Goal: Task Accomplishment & Management: Use online tool/utility

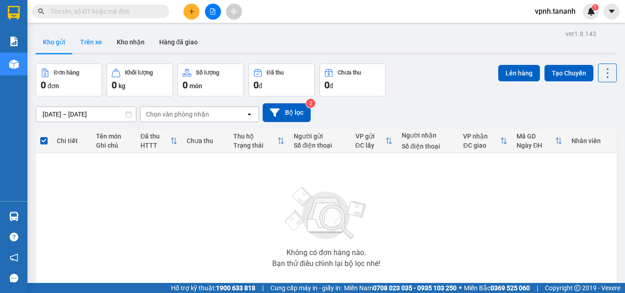
click at [97, 39] on button "Trên xe" at bounding box center [91, 42] width 37 height 22
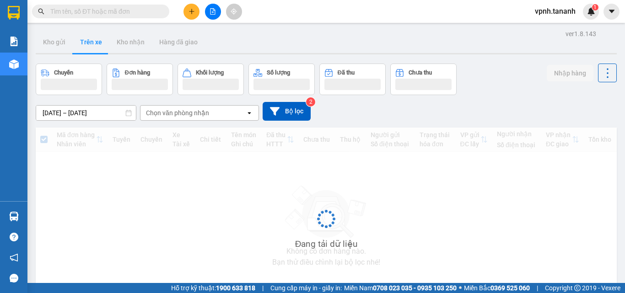
click at [127, 117] on div "ver 1.8.143 Kho gửi Trên xe Kho nhận Hàng đã giao Chuyến Đơn hàng Khối lượng Số…" at bounding box center [326, 177] width 589 height 301
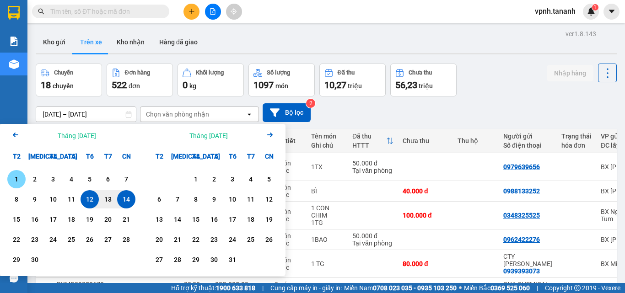
click at [15, 178] on div "1" at bounding box center [16, 179] width 13 height 11
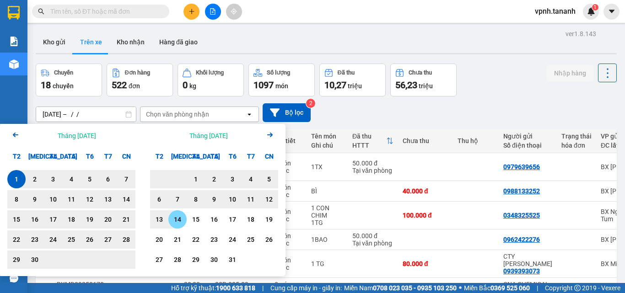
click at [174, 222] on div "14" at bounding box center [177, 219] width 13 height 11
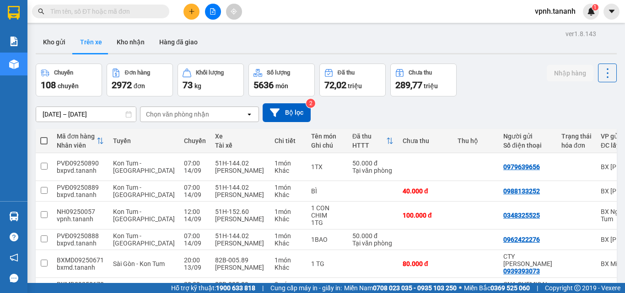
click at [125, 116] on icon at bounding box center [128, 114] width 6 height 6
click at [129, 115] on icon at bounding box center [128, 114] width 6 height 6
click at [114, 111] on input "[DATE] – [DATE]" at bounding box center [86, 114] width 100 height 15
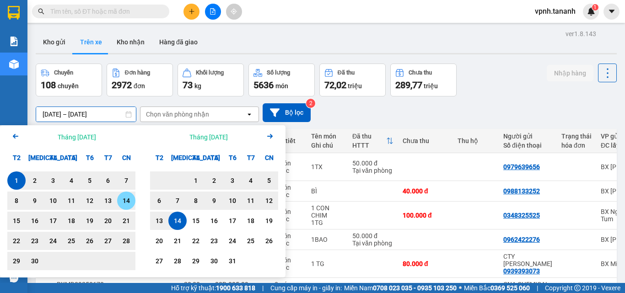
click at [122, 202] on div "14" at bounding box center [126, 200] width 13 height 11
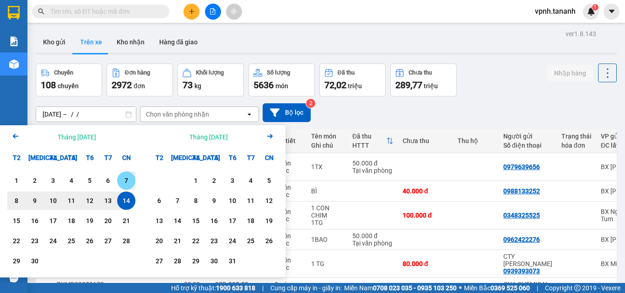
click at [18, 179] on div "1" at bounding box center [16, 180] width 13 height 11
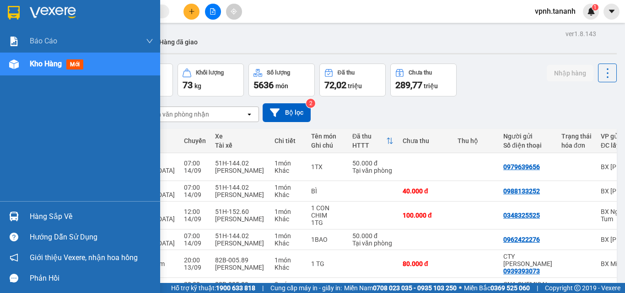
type input "[DATE] – [DATE]"
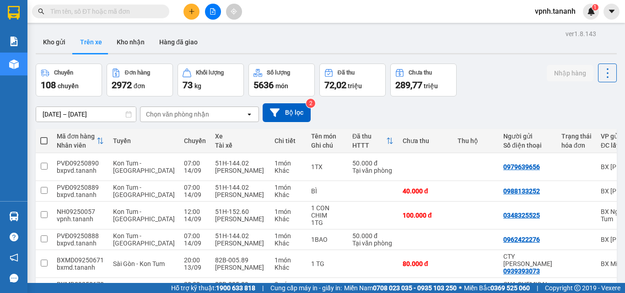
click at [233, 120] on div "Chọn văn phòng nhận" at bounding box center [192, 114] width 105 height 15
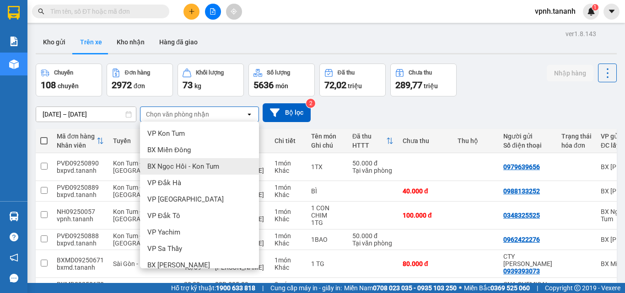
click at [201, 161] on div "BX Ngọc Hồi - Kon Tum" at bounding box center [199, 166] width 119 height 16
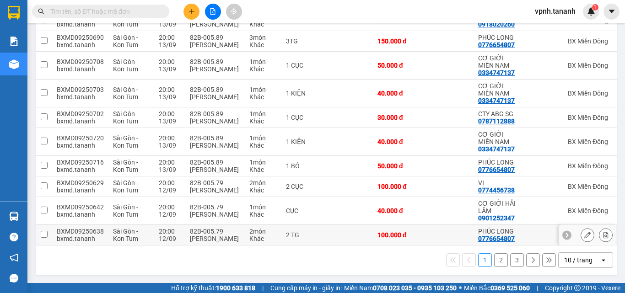
click at [47, 231] on input "checkbox" at bounding box center [44, 234] width 7 height 7
checkbox input "true"
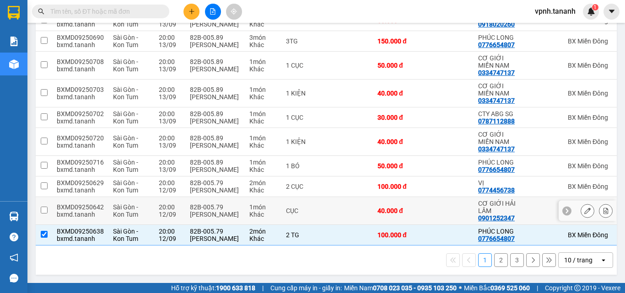
click at [44, 204] on td at bounding box center [44, 211] width 16 height 28
checkbox input "true"
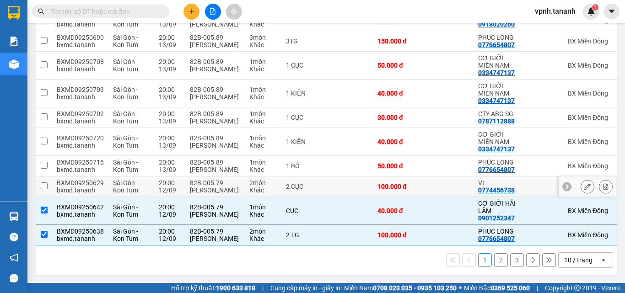
click at [42, 183] on input "checkbox" at bounding box center [44, 186] width 7 height 7
checkbox input "true"
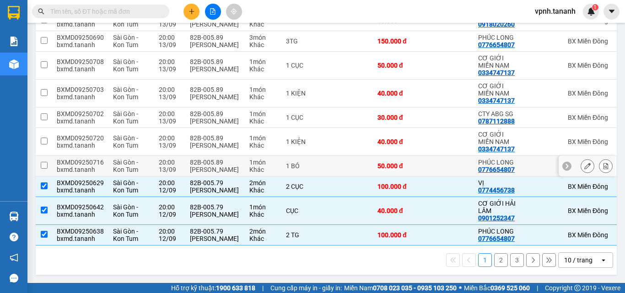
click at [45, 156] on td at bounding box center [44, 166] width 16 height 21
checkbox input "true"
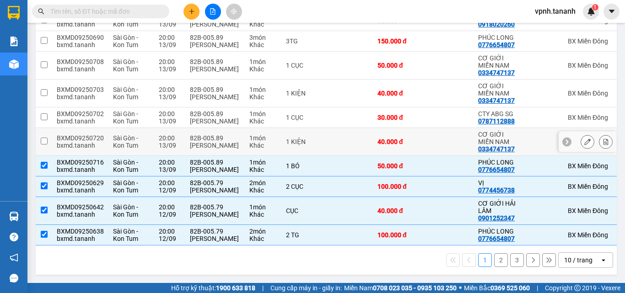
click at [48, 128] on td at bounding box center [44, 142] width 16 height 28
checkbox input "true"
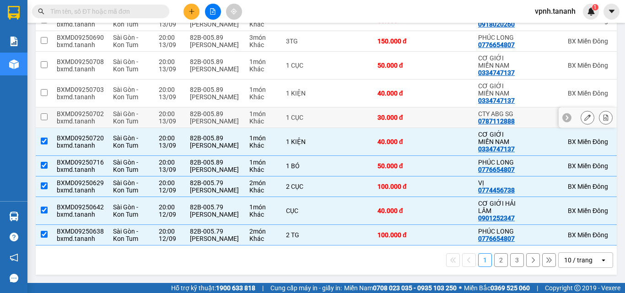
drag, startPoint x: 42, startPoint y: 99, endPoint x: 46, endPoint y: 87, distance: 12.7
click at [42, 113] on input "checkbox" at bounding box center [44, 116] width 7 height 7
checkbox input "true"
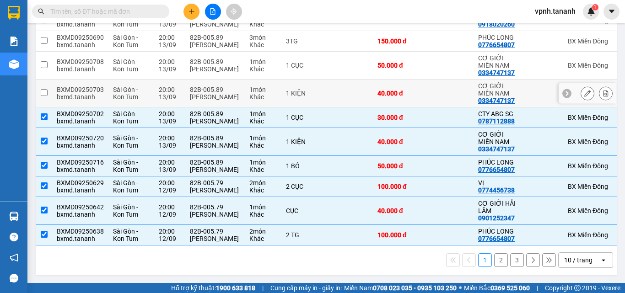
click at [47, 80] on td at bounding box center [44, 94] width 16 height 28
checkbox input "true"
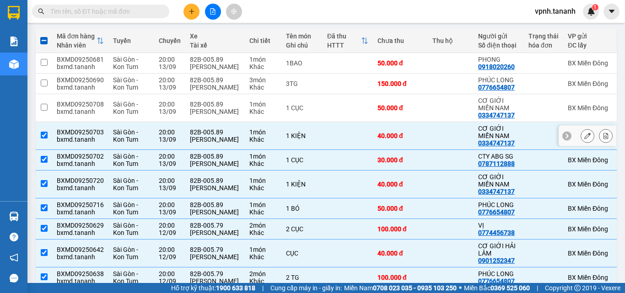
scroll to position [70, 0]
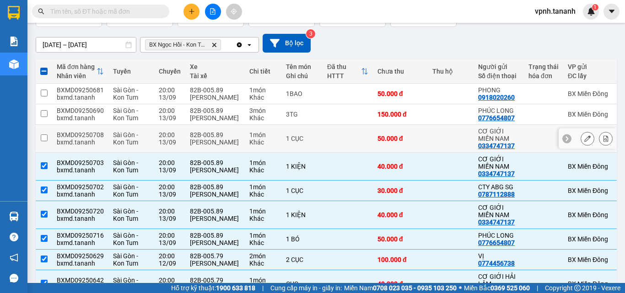
click at [46, 132] on td at bounding box center [44, 139] width 16 height 28
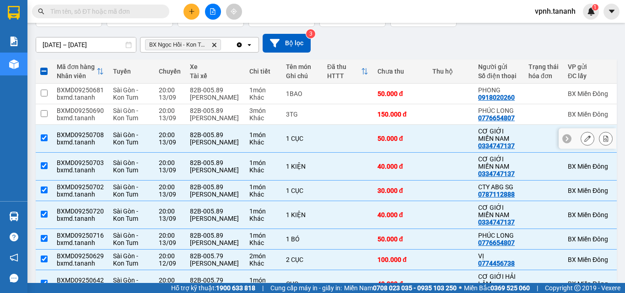
checkbox input "true"
click at [45, 117] on input "checkbox" at bounding box center [44, 113] width 7 height 7
checkbox input "true"
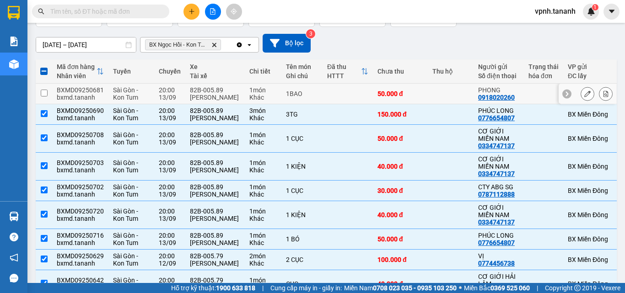
click at [45, 95] on input "checkbox" at bounding box center [44, 93] width 7 height 7
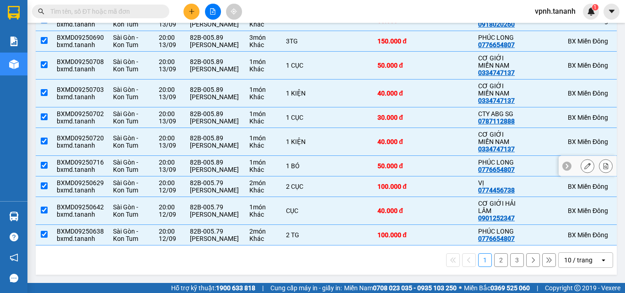
scroll to position [0, 0]
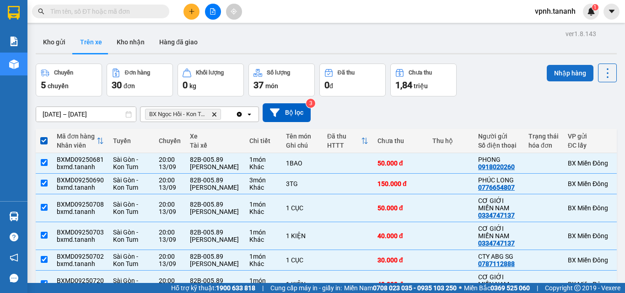
click at [555, 67] on button "Nhập hàng" at bounding box center [570, 73] width 47 height 16
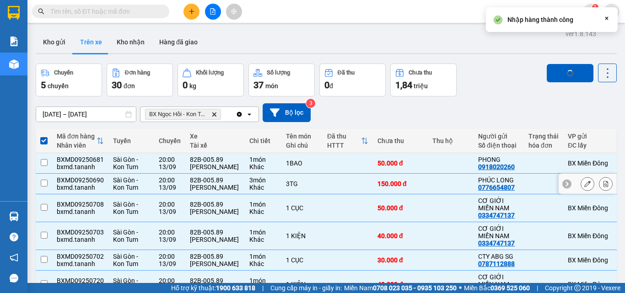
checkbox input "false"
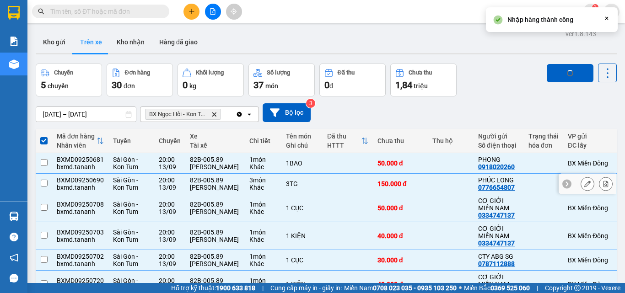
checkbox input "false"
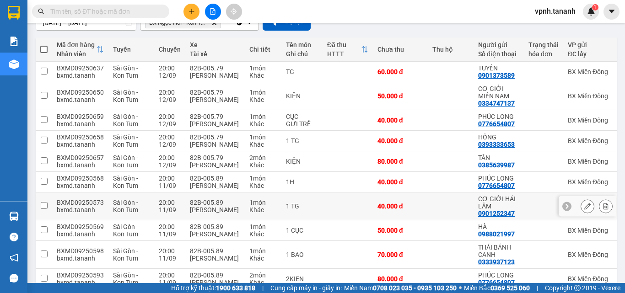
scroll to position [168, 0]
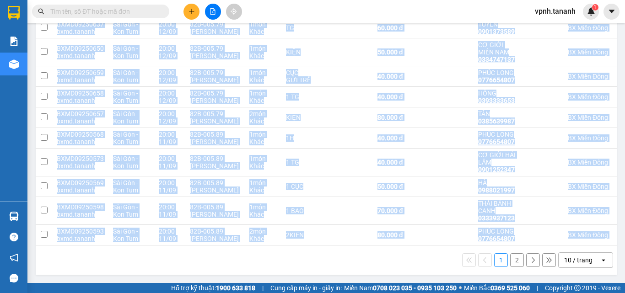
drag, startPoint x: 341, startPoint y: 246, endPoint x: 518, endPoint y: 243, distance: 177.6
click at [518, 243] on div "Mã đơn hàng Nhân viên Tuyến Chuyến Xe Tài xế Chi tiết Tên món Ghi chú Đã thu HT…" at bounding box center [326, 134] width 581 height 281
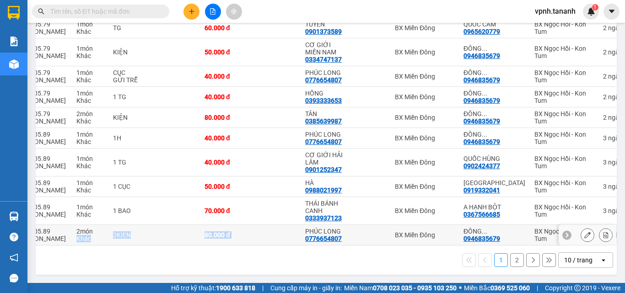
drag, startPoint x: 255, startPoint y: 241, endPoint x: 89, endPoint y: 232, distance: 166.4
click at [89, 232] on tr "BXMD09250593 bxmd.tananh [GEOGRAPHIC_DATA] - Kon Tum 20:00 [DATE] 82B-005.89 [P…" at bounding box center [247, 235] width 769 height 21
checkbox input "true"
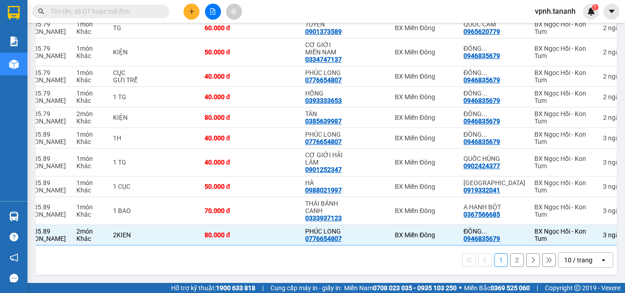
click at [291, 264] on div "1 2 10 / trang open" at bounding box center [326, 261] width 574 height 16
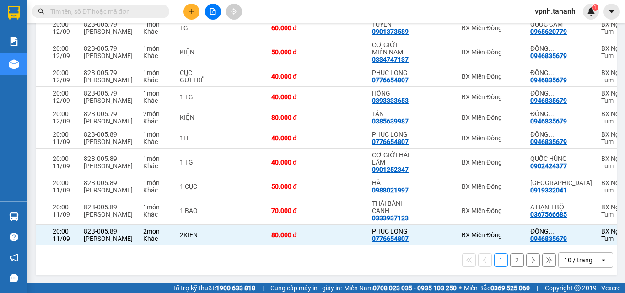
scroll to position [0, 0]
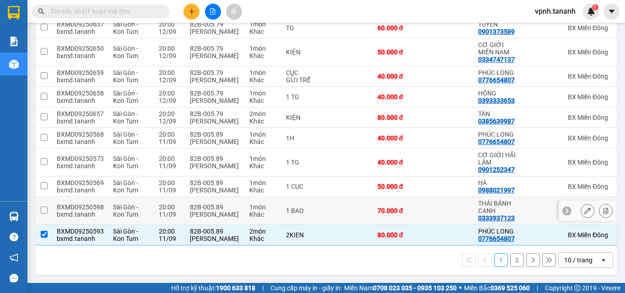
click at [49, 202] on td at bounding box center [44, 211] width 16 height 28
checkbox input "true"
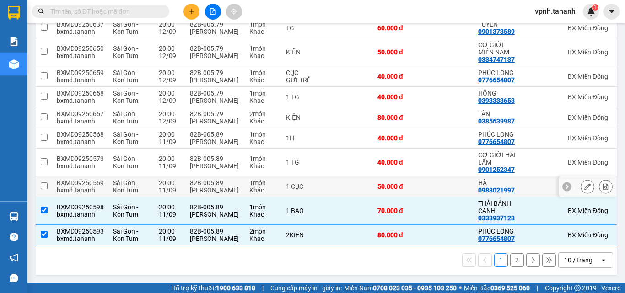
click at [41, 184] on input "checkbox" at bounding box center [44, 186] width 7 height 7
checkbox input "true"
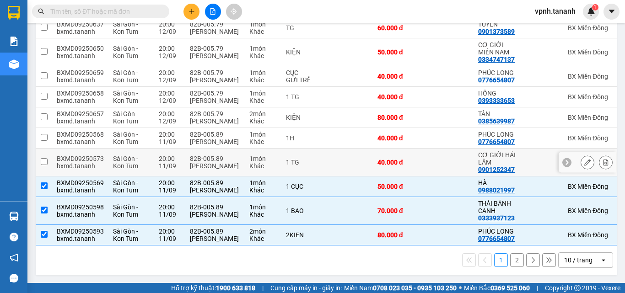
click at [41, 158] on input "checkbox" at bounding box center [44, 161] width 7 height 7
checkbox input "true"
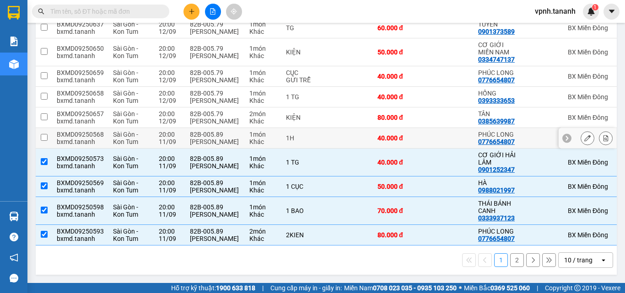
click at [45, 134] on input "checkbox" at bounding box center [44, 137] width 7 height 7
checkbox input "true"
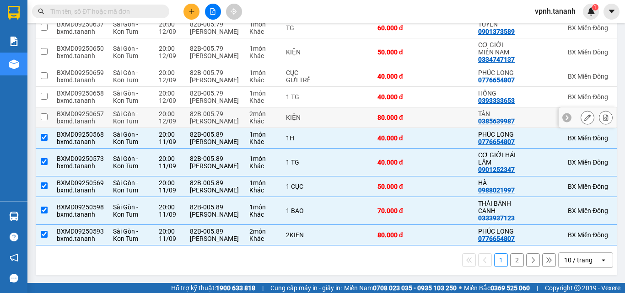
click at [43, 113] on input "checkbox" at bounding box center [44, 116] width 7 height 7
checkbox input "true"
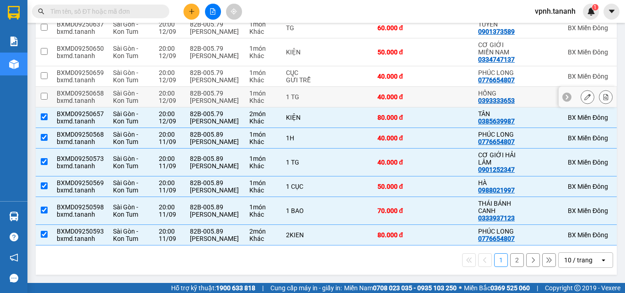
click at [43, 93] on input "checkbox" at bounding box center [44, 96] width 7 height 7
checkbox input "true"
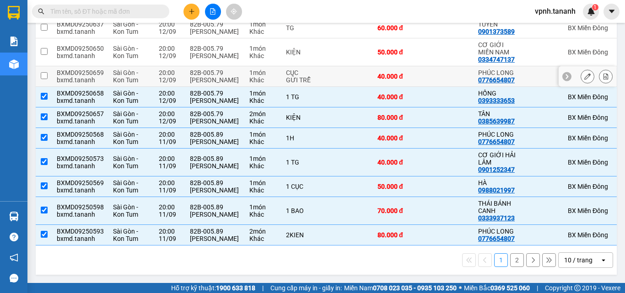
click at [45, 72] on input "checkbox" at bounding box center [44, 75] width 7 height 7
checkbox input "true"
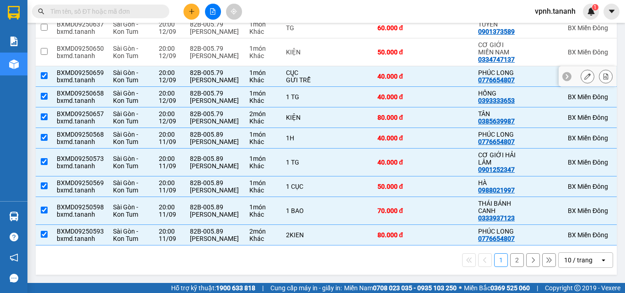
scroll to position [77, 0]
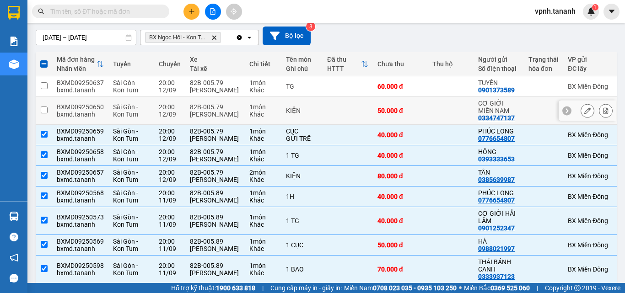
click at [44, 113] on input "checkbox" at bounding box center [44, 110] width 7 height 7
checkbox input "true"
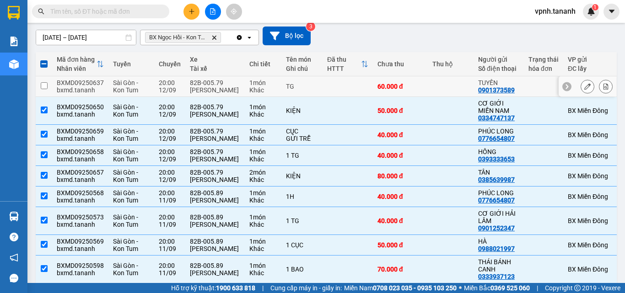
click at [47, 88] on input "checkbox" at bounding box center [44, 85] width 7 height 7
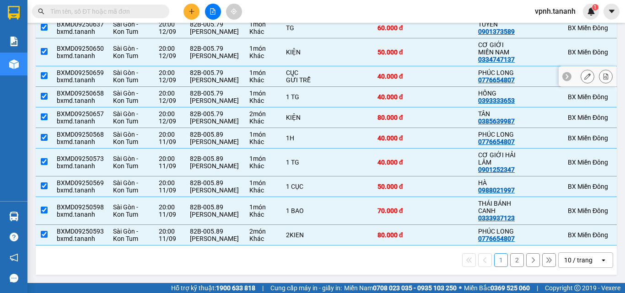
scroll to position [0, 0]
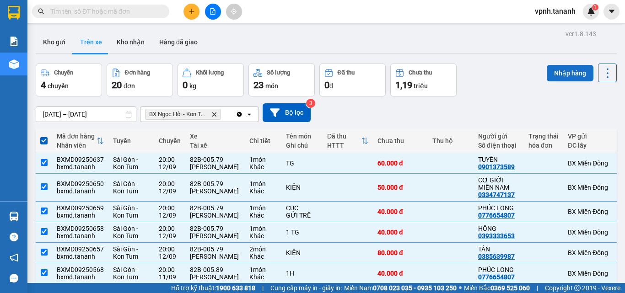
click at [563, 78] on button "Nhập hàng" at bounding box center [570, 73] width 47 height 16
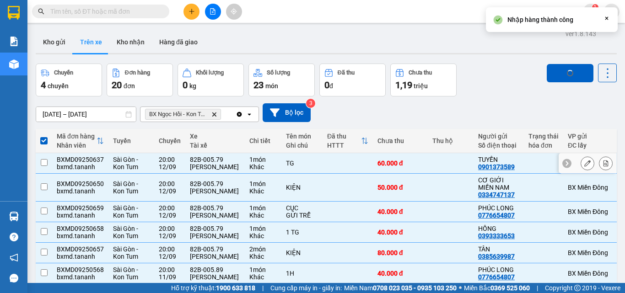
checkbox input "false"
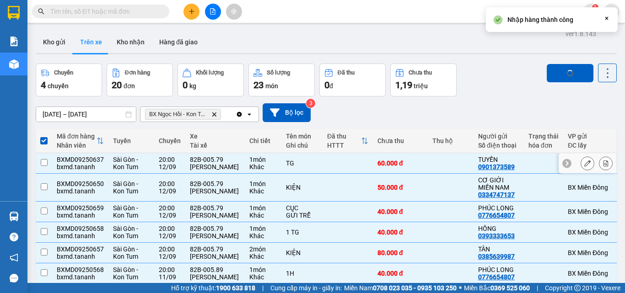
checkbox input "false"
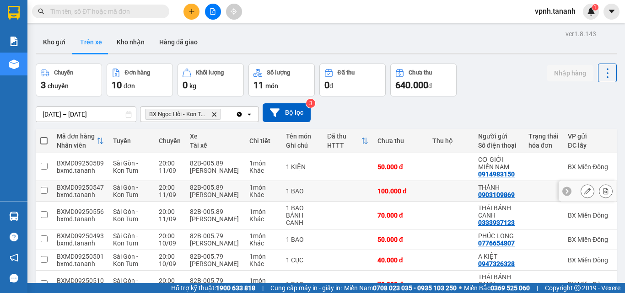
scroll to position [174, 0]
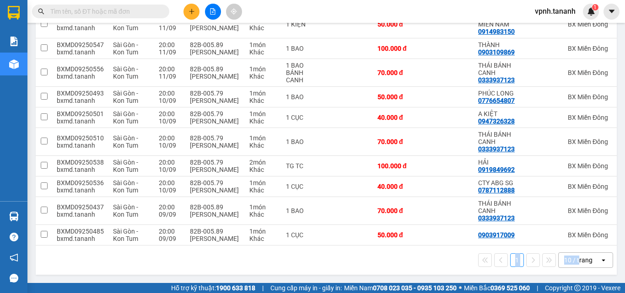
drag, startPoint x: 461, startPoint y: 248, endPoint x: 573, endPoint y: 248, distance: 112.1
click at [573, 248] on div "1 10 / trang open" at bounding box center [326, 260] width 581 height 29
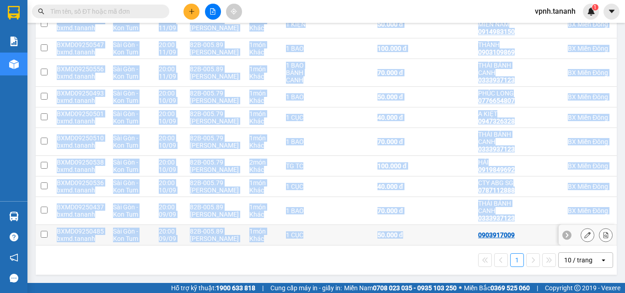
drag, startPoint x: 419, startPoint y: 243, endPoint x: 522, endPoint y: 244, distance: 103.0
click at [497, 244] on div "Mã đơn hàng Nhân viên Tuyến Chuyến Xe Tài xế Chi tiết Tên món Ghi chú Đã thu HT…" at bounding box center [326, 115] width 581 height 259
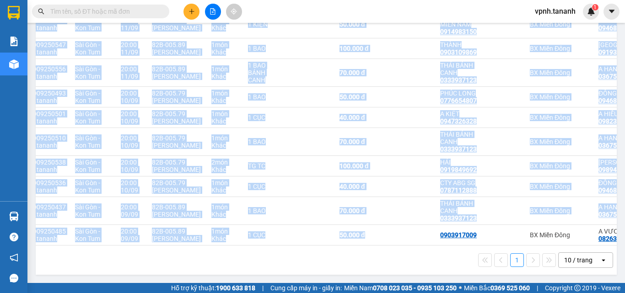
scroll to position [0, 0]
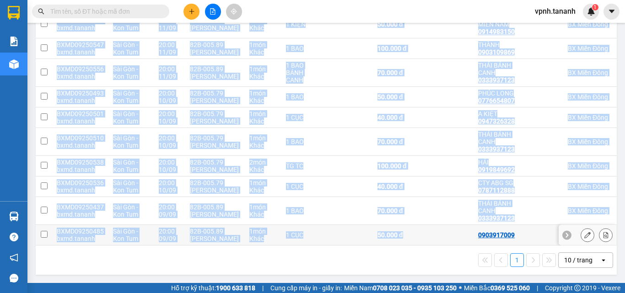
click at [45, 232] on input "checkbox" at bounding box center [44, 234] width 7 height 7
checkbox input "true"
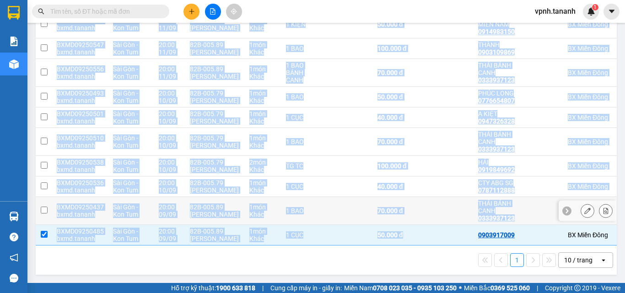
click at [43, 207] on input "checkbox" at bounding box center [44, 210] width 7 height 7
checkbox input "true"
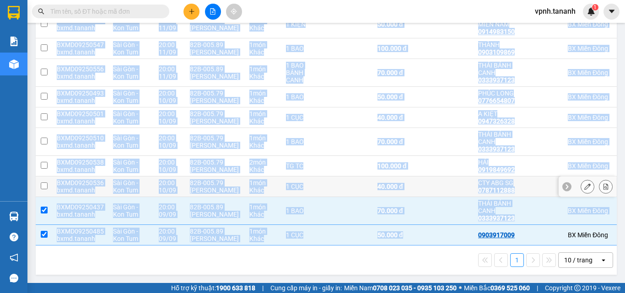
click at [45, 183] on input "checkbox" at bounding box center [44, 186] width 7 height 7
checkbox input "true"
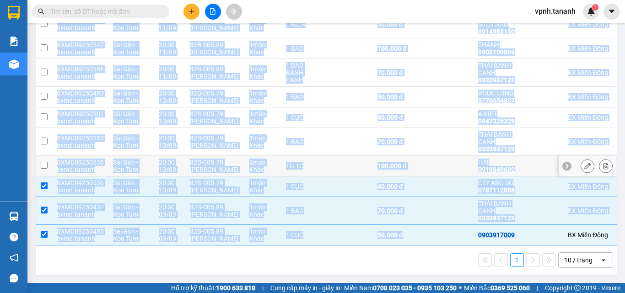
click at [43, 162] on input "checkbox" at bounding box center [44, 165] width 7 height 7
checkbox input "true"
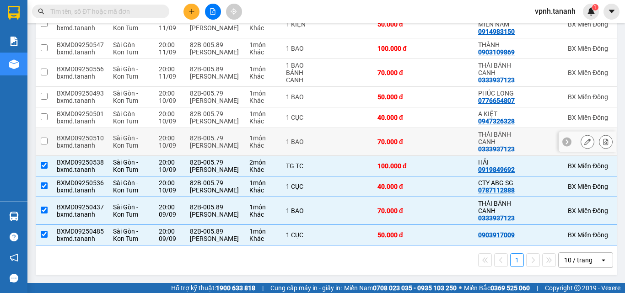
click at [40, 128] on td at bounding box center [44, 142] width 16 height 28
checkbox input "true"
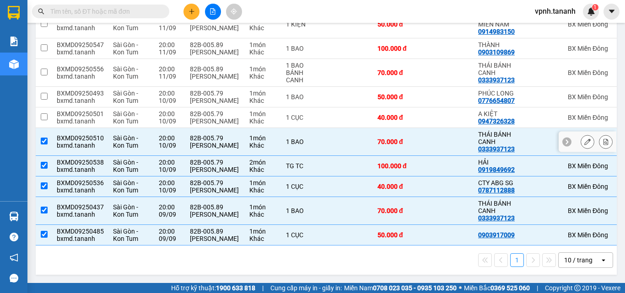
scroll to position [130, 0]
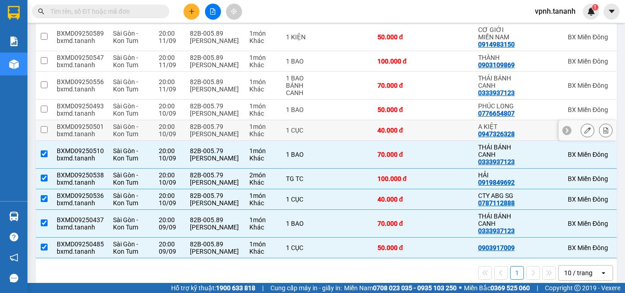
click at [41, 133] on input "checkbox" at bounding box center [44, 129] width 7 height 7
checkbox input "true"
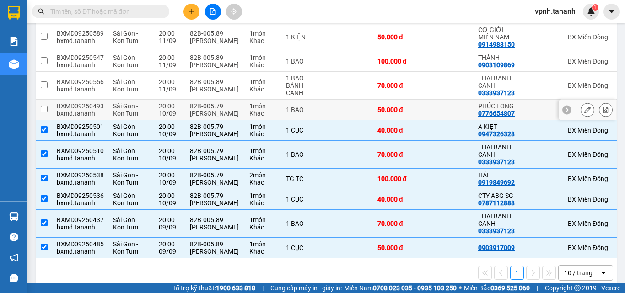
click at [46, 113] on input "checkbox" at bounding box center [44, 109] width 7 height 7
checkbox input "true"
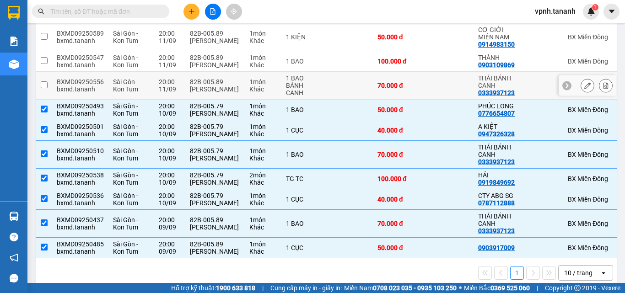
click at [45, 87] on input "checkbox" at bounding box center [44, 84] width 7 height 7
checkbox input "true"
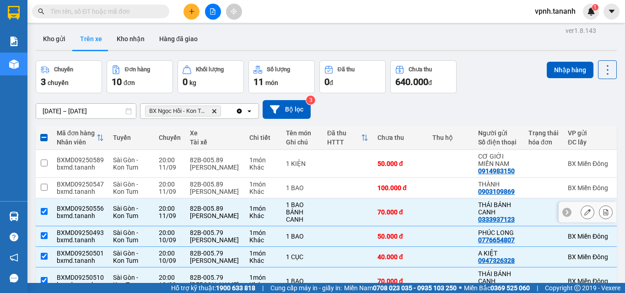
scroll to position [0, 0]
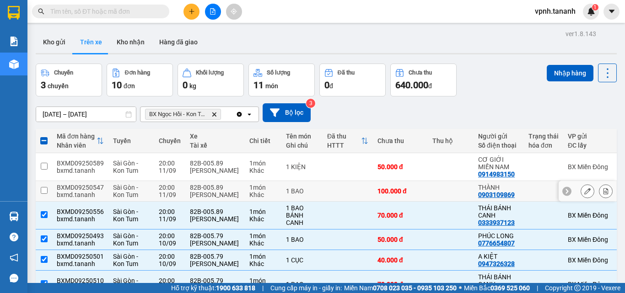
click at [47, 190] on input "checkbox" at bounding box center [44, 190] width 7 height 7
checkbox input "true"
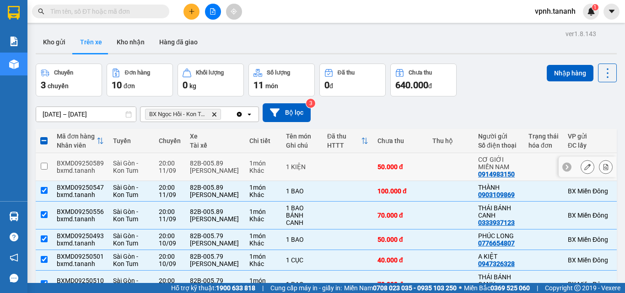
click at [43, 165] on input "checkbox" at bounding box center [44, 166] width 7 height 7
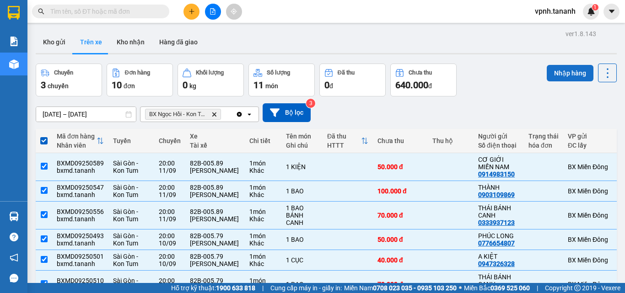
click at [547, 74] on button "Nhập hàng" at bounding box center [570, 73] width 47 height 16
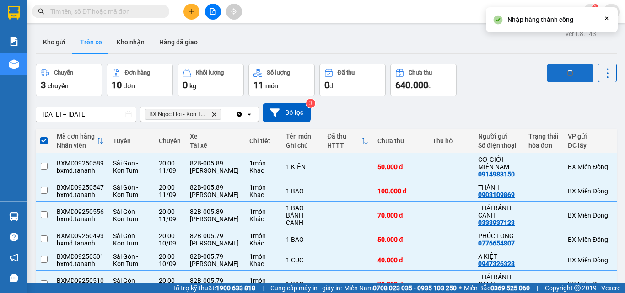
checkbox input "false"
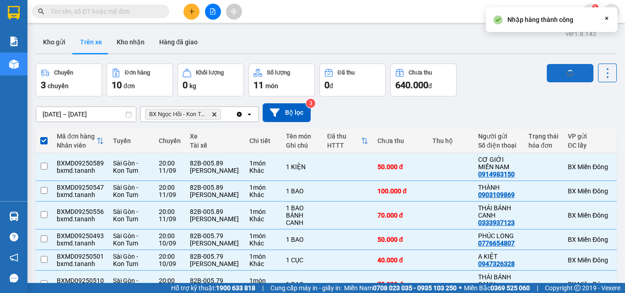
checkbox input "false"
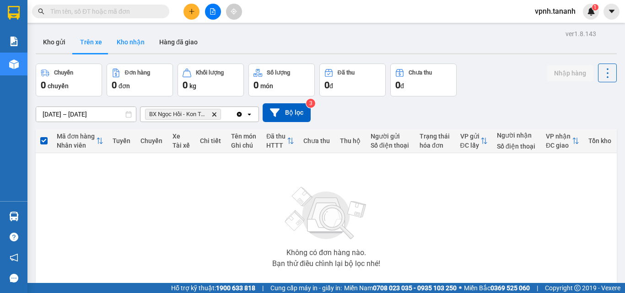
click at [135, 43] on button "Kho nhận" at bounding box center [130, 42] width 43 height 22
type input "[DATE] – [DATE]"
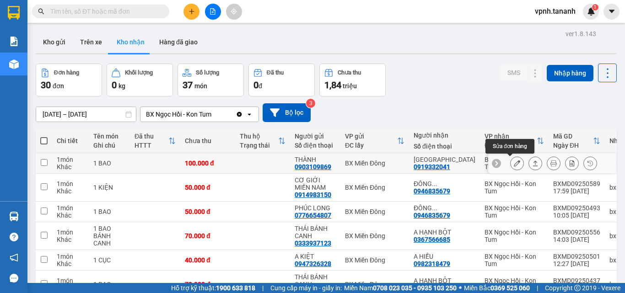
click at [514, 163] on icon at bounding box center [517, 163] width 6 height 6
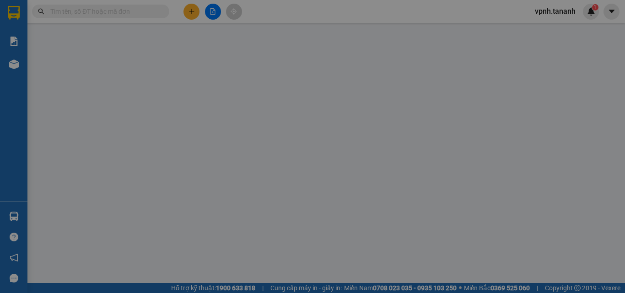
type input "0903109869"
type input "THÀNH"
type input "0919332041"
type input "[GEOGRAPHIC_DATA]"
type input "100.000"
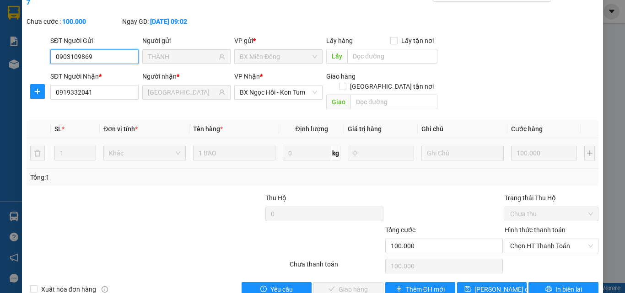
scroll to position [47, 0]
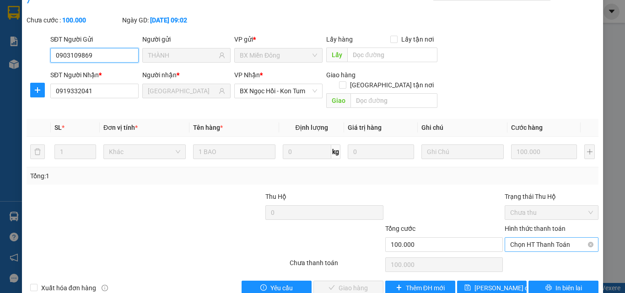
click at [523, 238] on span "Chọn HT Thanh Toán" at bounding box center [551, 245] width 83 height 14
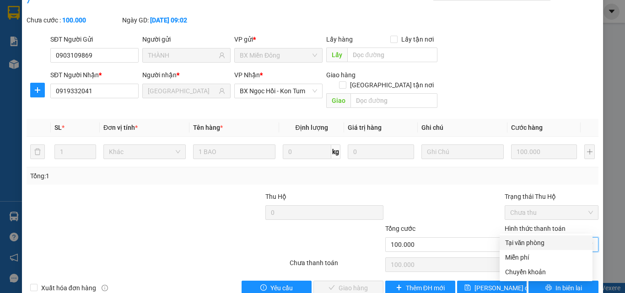
drag, startPoint x: 524, startPoint y: 240, endPoint x: 516, endPoint y: 243, distance: 8.5
click at [524, 241] on div "Tại văn phòng" at bounding box center [546, 243] width 82 height 10
type input "0"
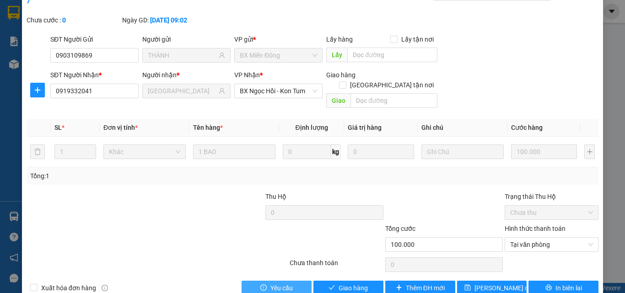
click at [307, 281] on button "Yêu cầu" at bounding box center [277, 288] width 70 height 15
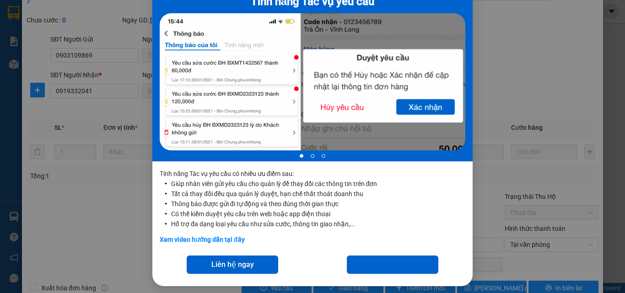
scroll to position [64, 0]
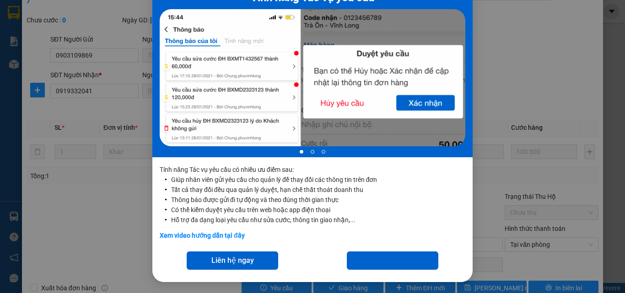
drag, startPoint x: 68, startPoint y: 233, endPoint x: 70, endPoint y: 225, distance: 8.1
click at [68, 232] on div "Tính năng Tác vụ yêu cầu 1 of 3 Tính năng Tác vụ yêu cầu có nhiều ưu điểm sau: …" at bounding box center [312, 146] width 625 height 293
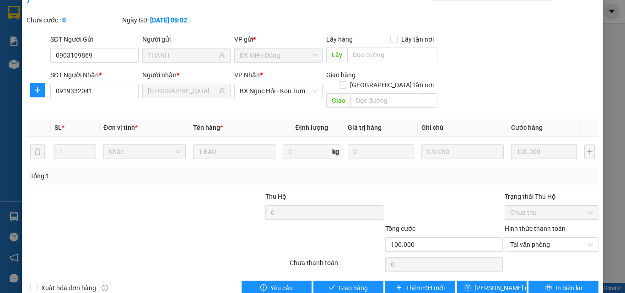
scroll to position [18, 0]
click at [80, 224] on div at bounding box center [109, 240] width 167 height 32
click at [345, 283] on span "Giao hàng" at bounding box center [353, 288] width 29 height 10
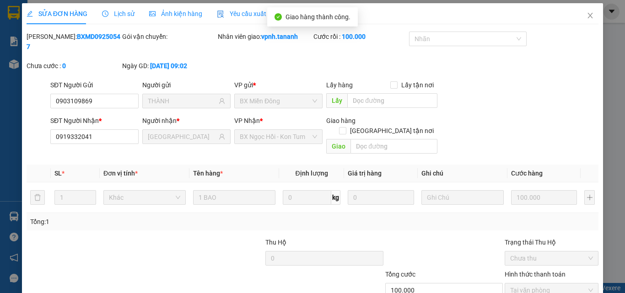
scroll to position [0, 0]
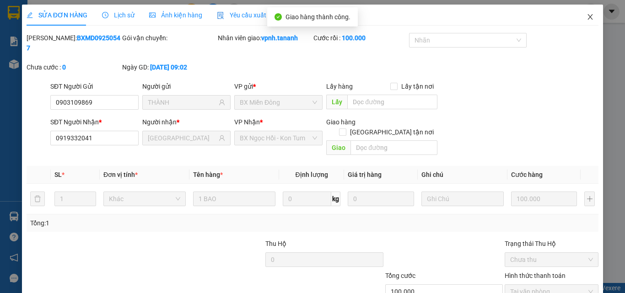
click at [587, 19] on icon "close" at bounding box center [590, 16] width 7 height 7
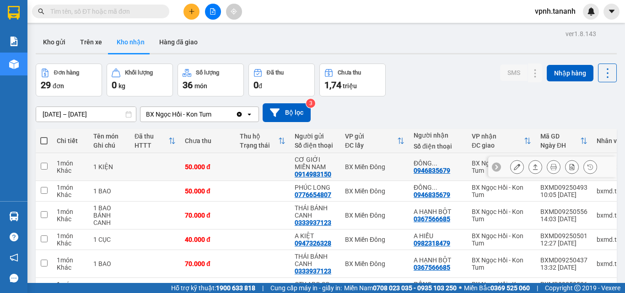
click at [514, 169] on icon at bounding box center [517, 167] width 6 height 6
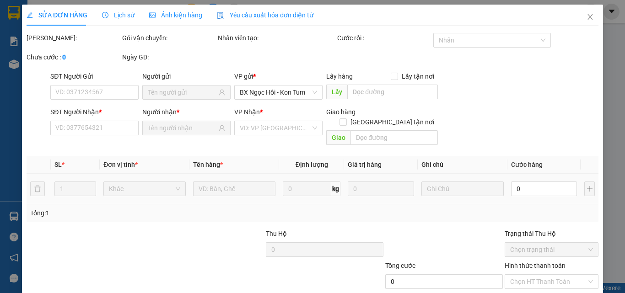
type input "0914983150"
type input "CƠ GIỚI MIỀN NAM"
type input "0946835679"
type input "ĐÔNG DƯƠNG"
type input "50.000"
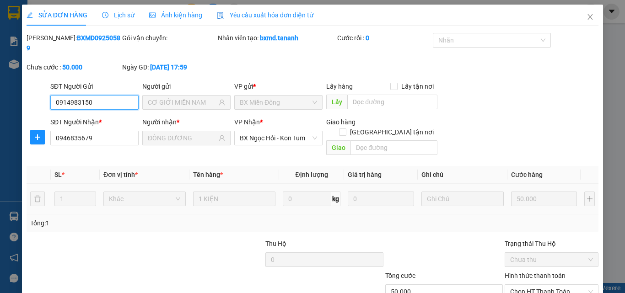
scroll to position [47, 0]
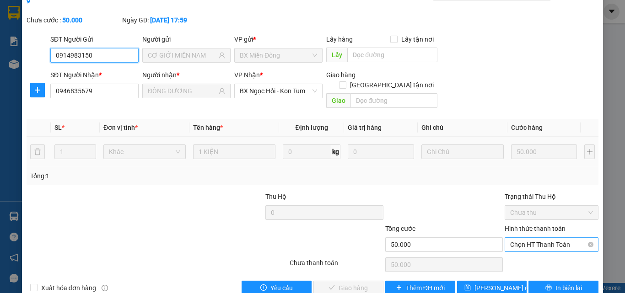
click at [535, 238] on span "Chọn HT Thanh Toán" at bounding box center [551, 245] width 83 height 14
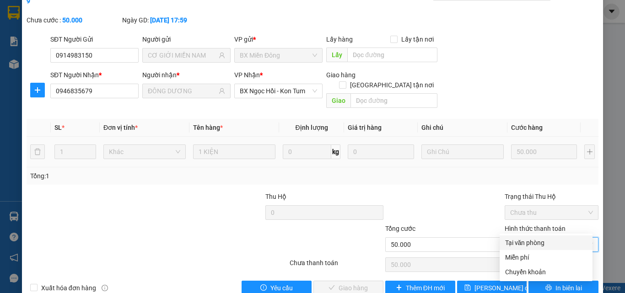
click at [532, 238] on div "Tại văn phòng" at bounding box center [546, 243] width 82 height 10
type input "0"
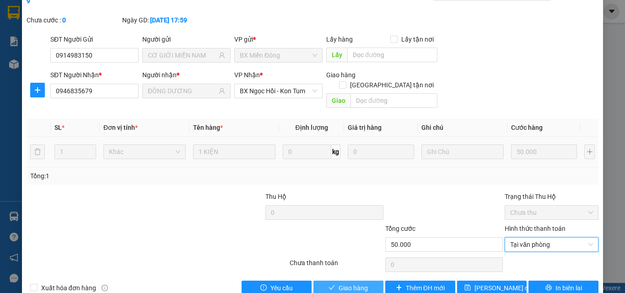
click at [360, 283] on span "Giao hàng" at bounding box center [353, 288] width 29 height 10
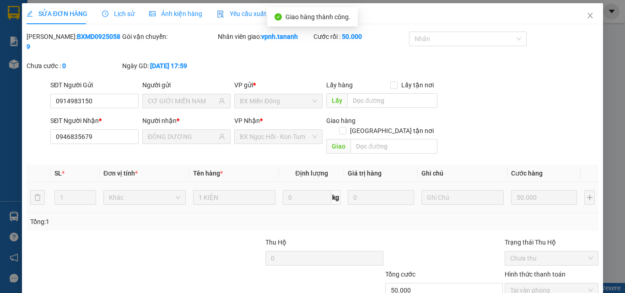
scroll to position [0, 0]
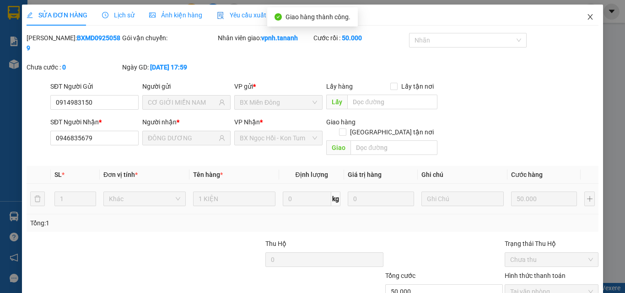
click at [586, 22] on span "Close" at bounding box center [591, 18] width 26 height 26
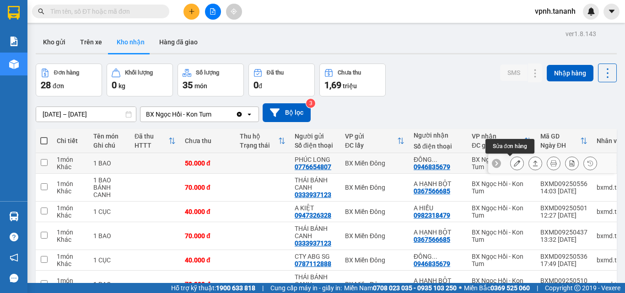
click at [512, 169] on button at bounding box center [517, 164] width 13 height 16
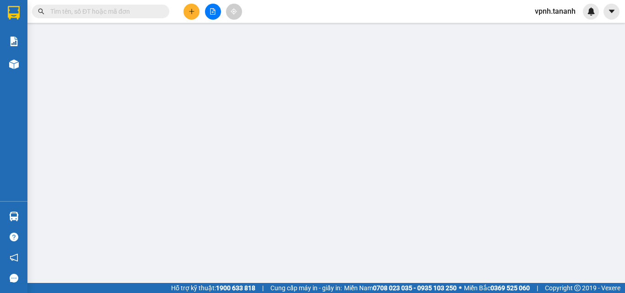
type input "0776654807"
type input "PHÚC LONG"
type input "0946835679"
type input "ĐÔNG DƯƠNG"
type input "50.000"
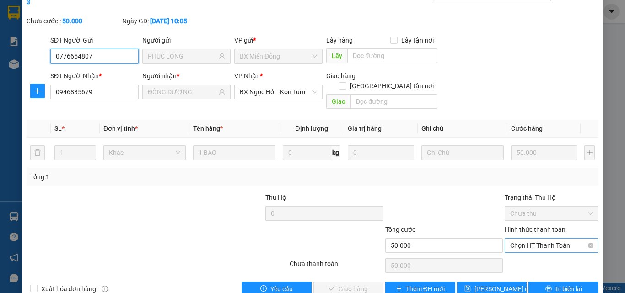
scroll to position [47, 0]
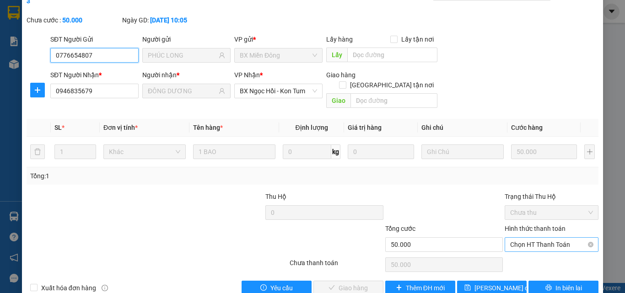
click at [545, 238] on span "Chọn HT Thanh Toán" at bounding box center [551, 245] width 83 height 14
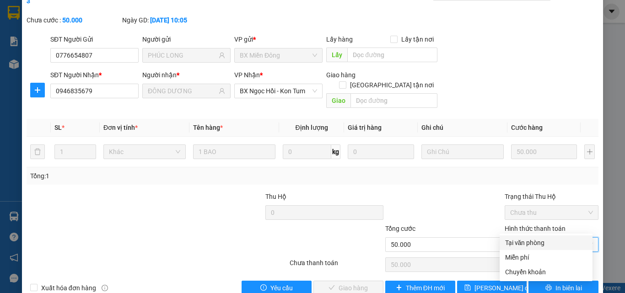
click at [539, 243] on div "Tại văn phòng" at bounding box center [546, 243] width 82 height 10
type input "0"
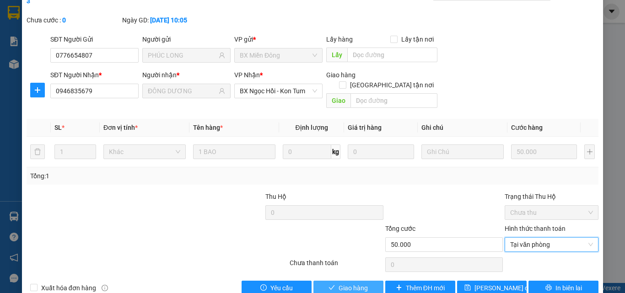
click at [344, 283] on span "Giao hàng" at bounding box center [353, 288] width 29 height 10
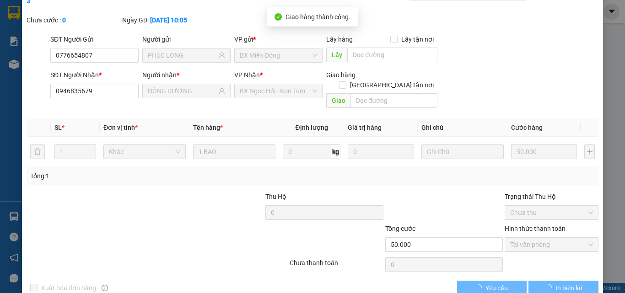
scroll to position [0, 0]
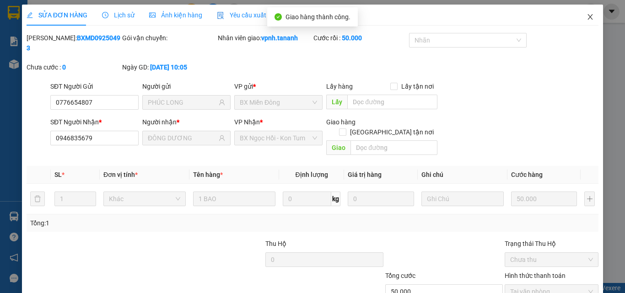
click at [588, 15] on icon "close" at bounding box center [590, 16] width 5 height 5
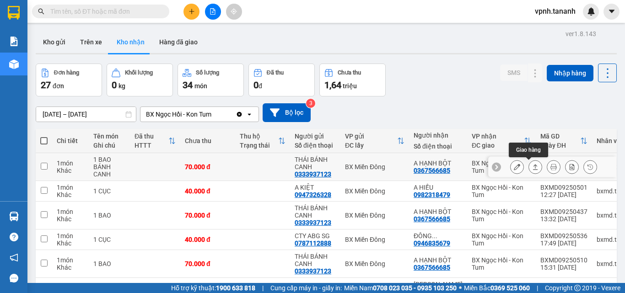
click at [515, 166] on button at bounding box center [517, 167] width 13 height 16
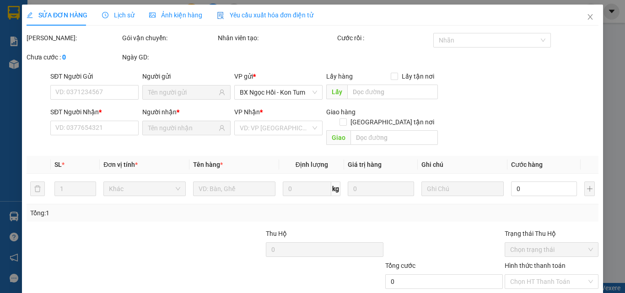
type input "0333937123"
type input "THÁI BÁNH CANH"
type input "0367566685"
type input "A HẠNH BỘT"
type input "70.000"
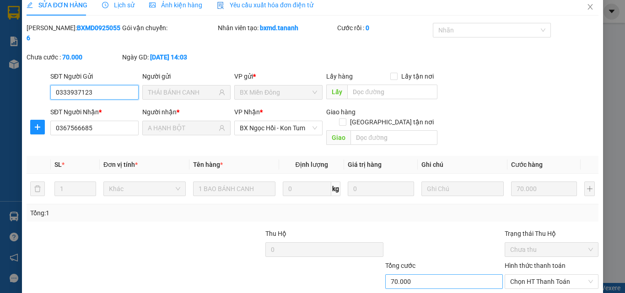
scroll to position [47, 0]
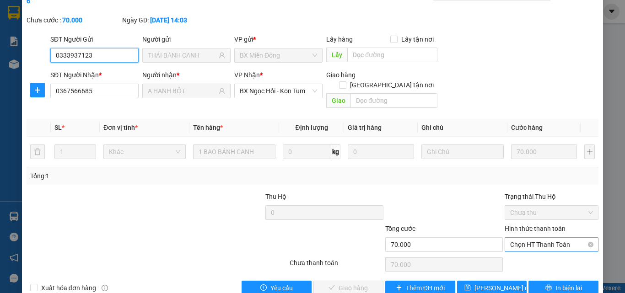
click at [527, 238] on span "Chọn HT Thanh Toán" at bounding box center [551, 245] width 83 height 14
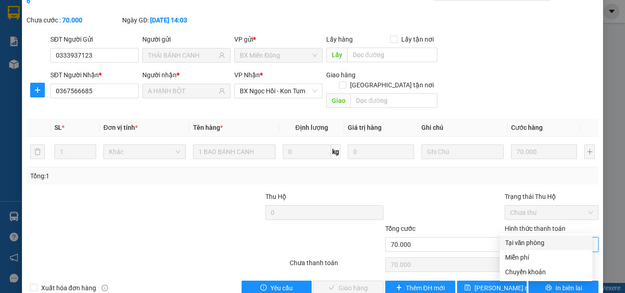
click at [530, 239] on div "Tại văn phòng" at bounding box center [546, 243] width 82 height 10
type input "0"
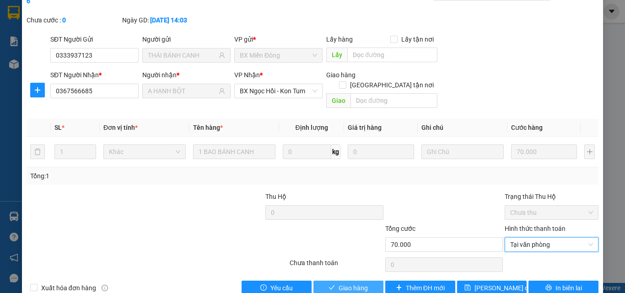
click at [364, 281] on button "Giao hàng" at bounding box center [348, 288] width 70 height 15
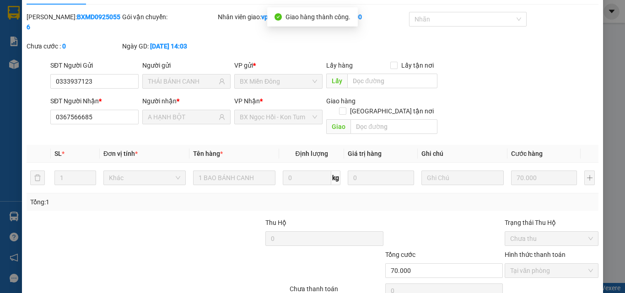
scroll to position [0, 0]
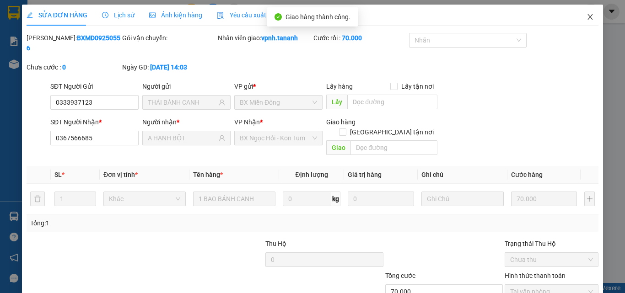
click at [582, 22] on span "Close" at bounding box center [591, 18] width 26 height 26
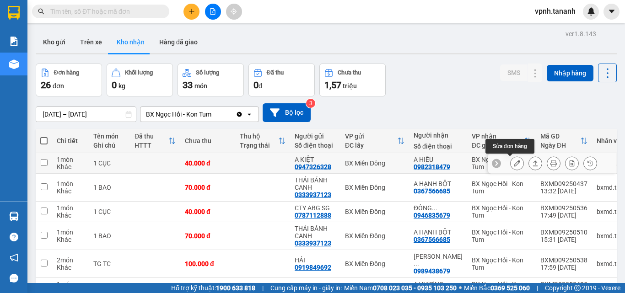
click at [514, 164] on icon at bounding box center [517, 163] width 6 height 6
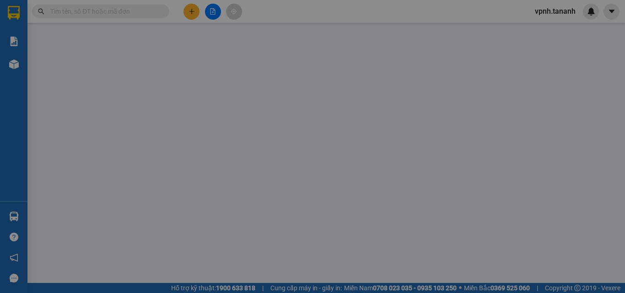
type input "0947326328"
type input "A KIỆT"
type input "0982318479"
type input "A HIẾU"
type input "40.000"
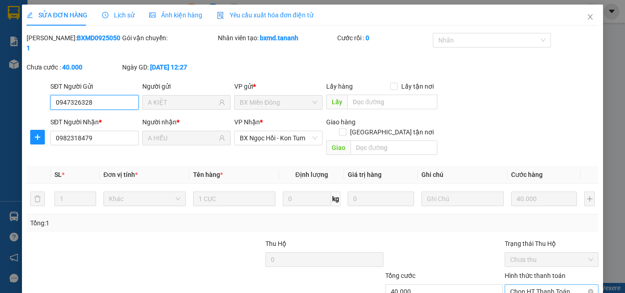
click at [552, 285] on span "Chọn HT Thanh Toán" at bounding box center [551, 292] width 83 height 14
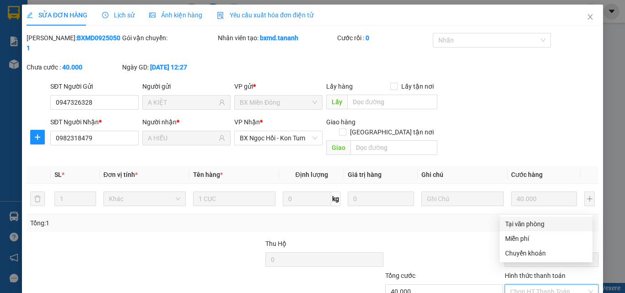
click at [526, 226] on div "Tại văn phòng" at bounding box center [546, 224] width 82 height 10
type input "0"
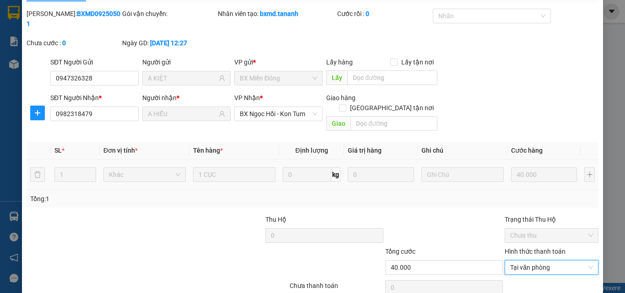
scroll to position [47, 0]
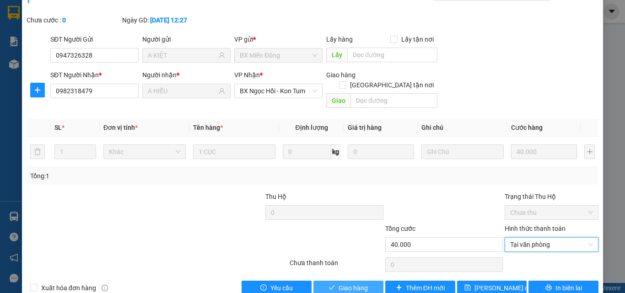
click at [340, 283] on span "Giao hàng" at bounding box center [353, 288] width 29 height 10
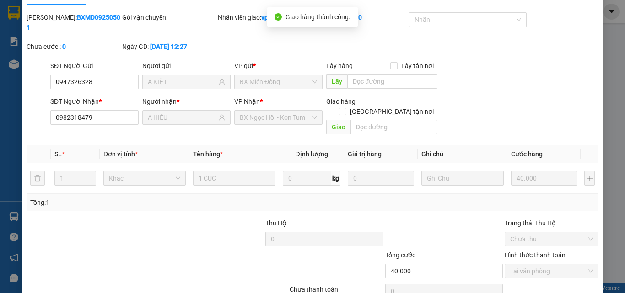
scroll to position [0, 0]
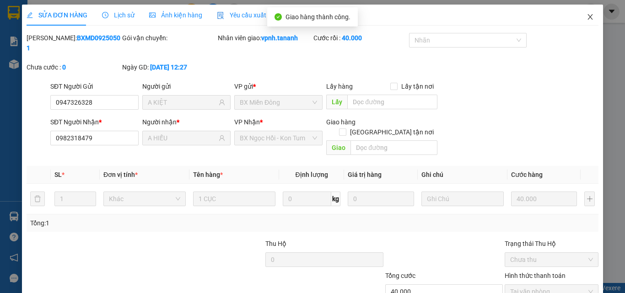
click at [578, 22] on span "Close" at bounding box center [591, 18] width 26 height 26
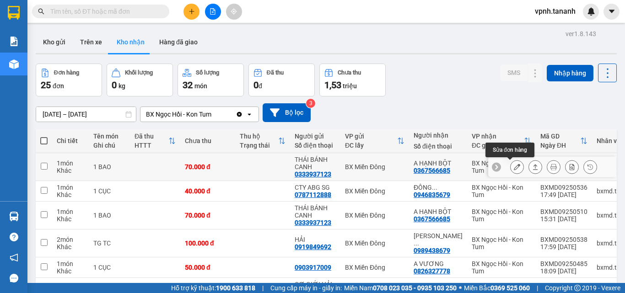
click at [514, 167] on icon at bounding box center [517, 167] width 6 height 6
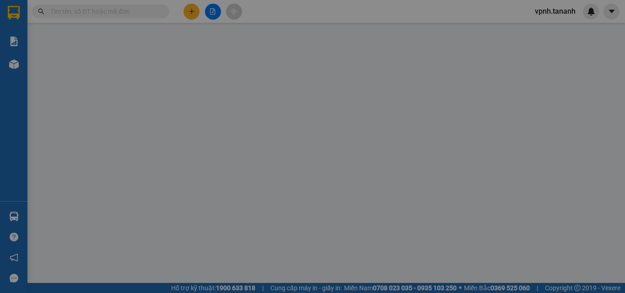
type input "0333937123"
type input "THÁI BÁNH CANH"
type input "0367566685"
type input "A HẠNH BỘT"
type input "70.000"
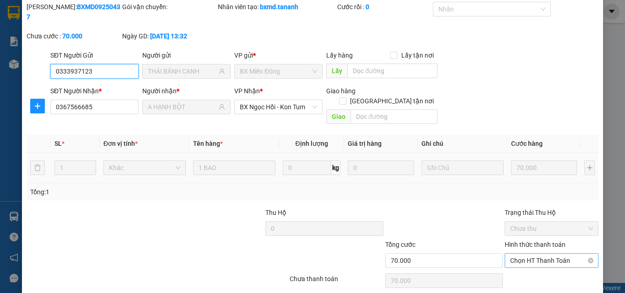
scroll to position [47, 0]
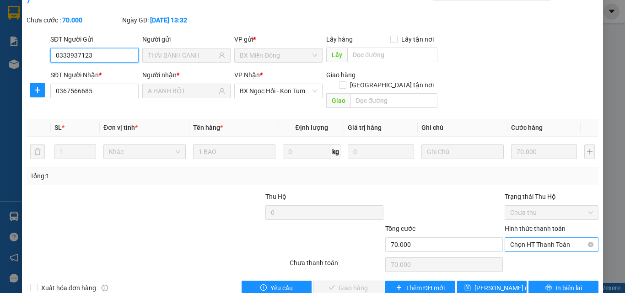
click at [547, 238] on span "Chọn HT Thanh Toán" at bounding box center [551, 245] width 83 height 14
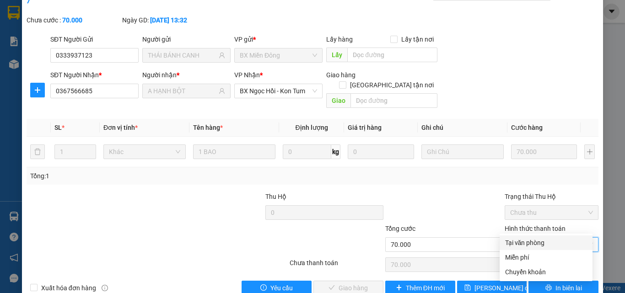
click at [534, 238] on div "Tại văn phòng" at bounding box center [546, 243] width 82 height 10
type input "0"
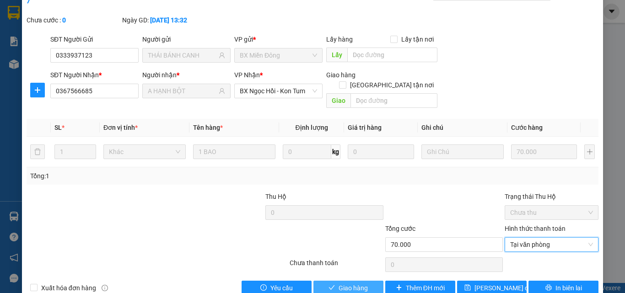
click at [366, 281] on button "Giao hàng" at bounding box center [348, 288] width 70 height 15
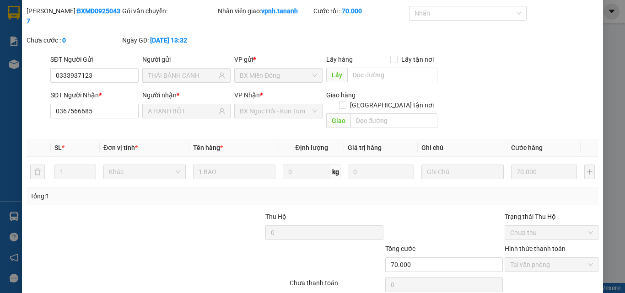
scroll to position [0, 0]
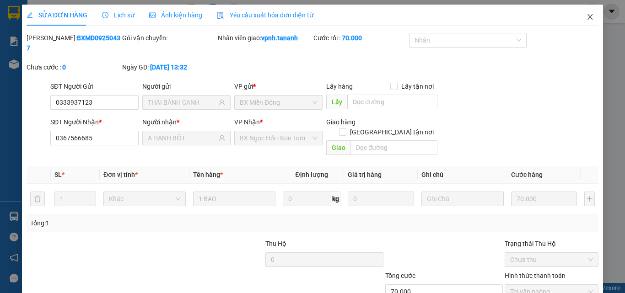
click at [589, 22] on span "Close" at bounding box center [591, 18] width 26 height 26
